Goal: Book appointment/travel/reservation

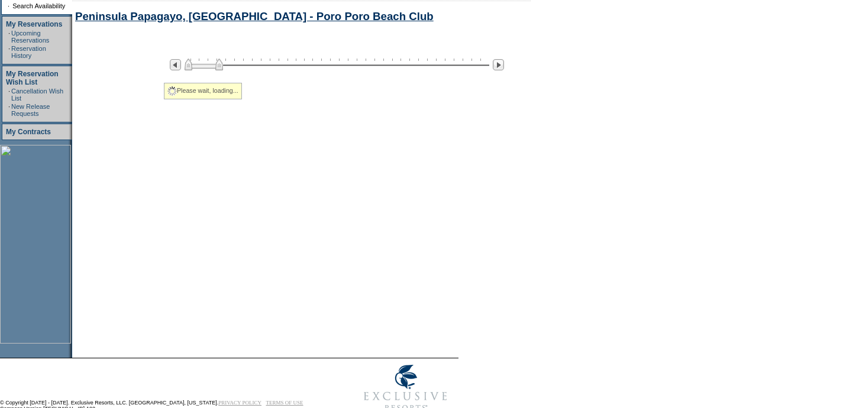
select select "Beach"
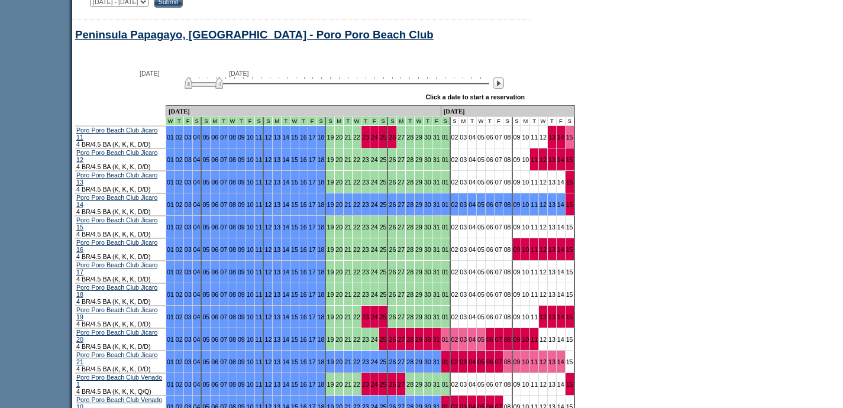
scroll to position [672, 0]
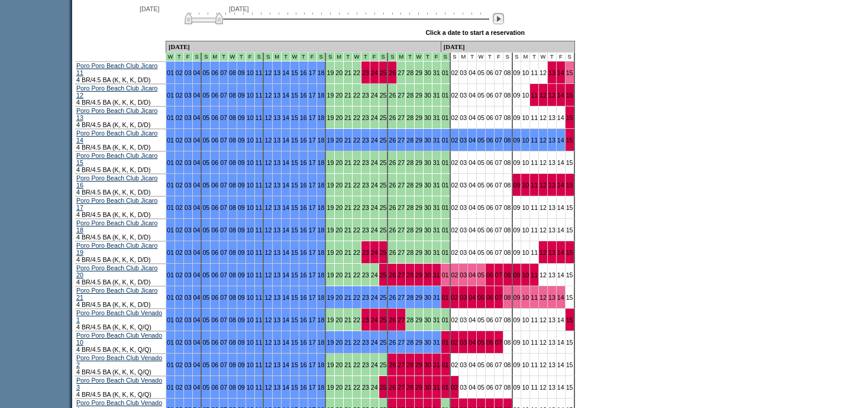
click at [504, 22] on img at bounding box center [498, 18] width 11 height 11
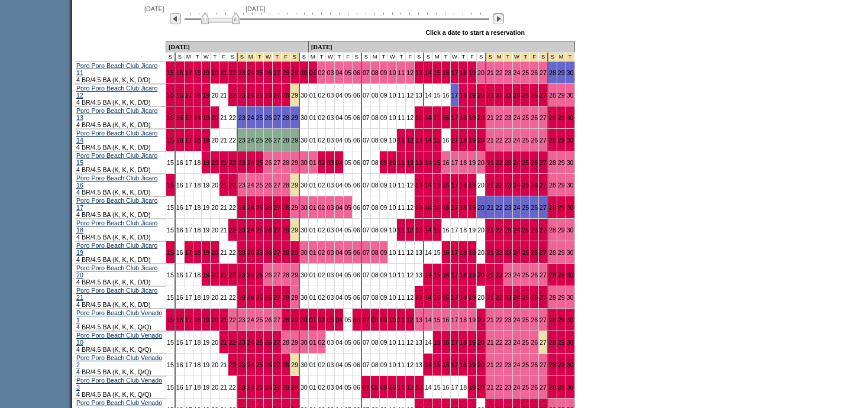
click at [504, 22] on img at bounding box center [498, 18] width 11 height 11
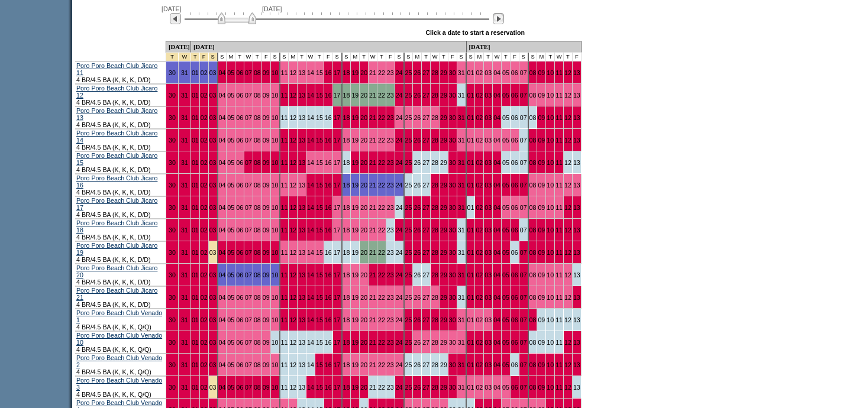
click at [504, 24] on img at bounding box center [498, 18] width 11 height 11
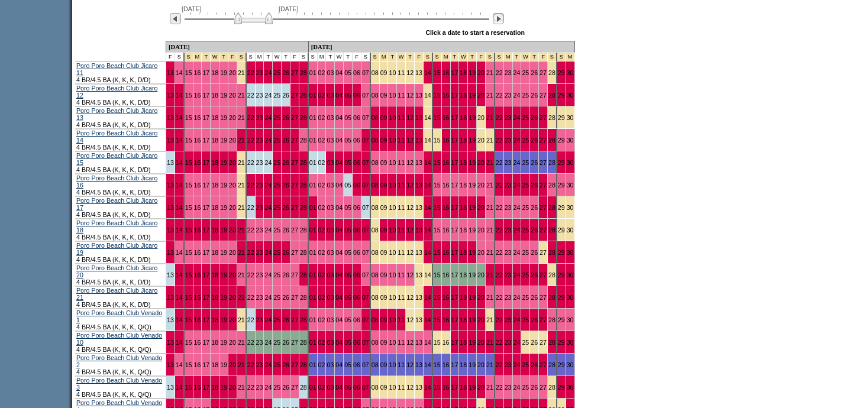
click at [504, 24] on img at bounding box center [498, 18] width 11 height 11
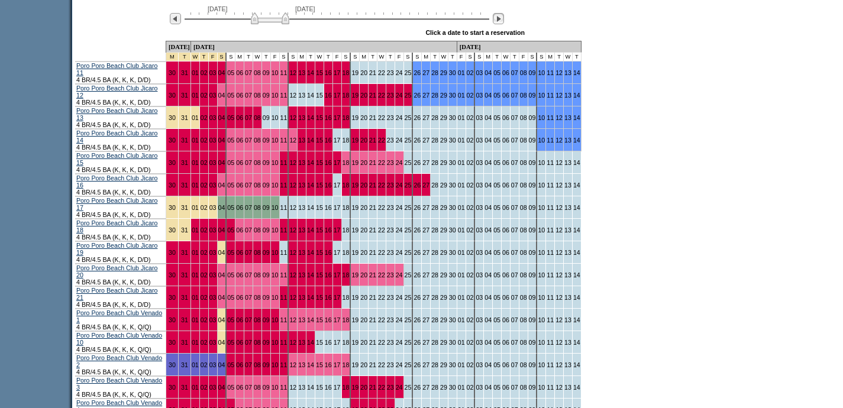
click at [504, 24] on img at bounding box center [498, 18] width 11 height 11
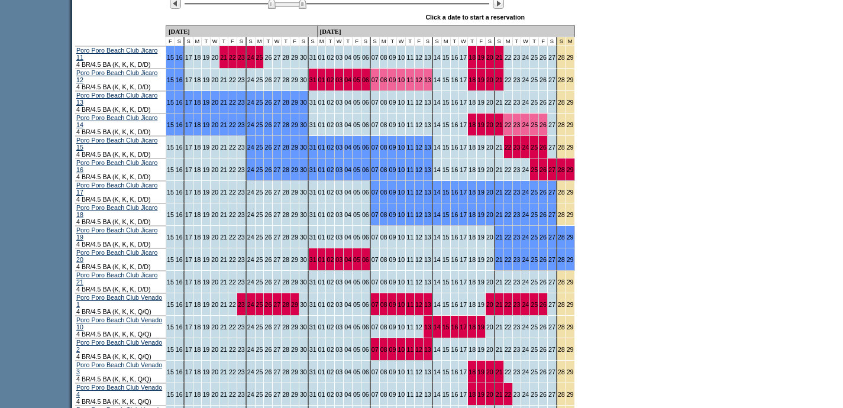
scroll to position [692, 0]
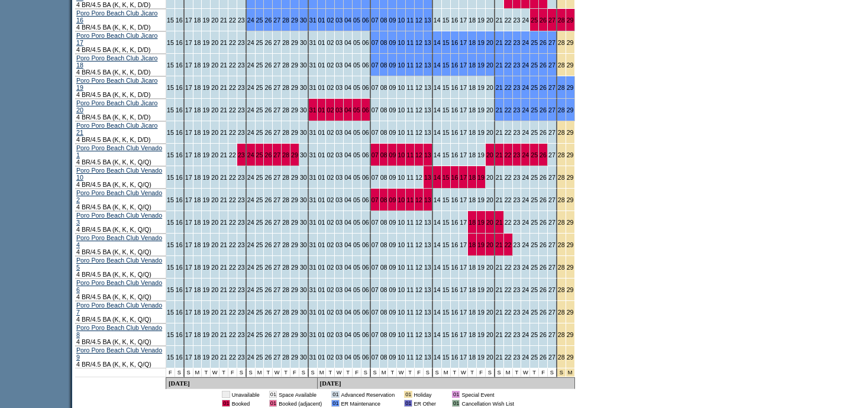
scroll to position [870, 0]
